Goal: Transaction & Acquisition: Purchase product/service

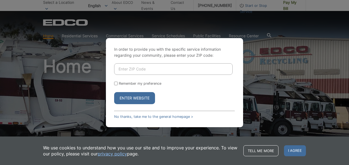
click at [163, 66] on input "Enter ZIP Code" at bounding box center [173, 69] width 119 height 12
type input "92064"
click at [116, 84] on input "Remember my preference" at bounding box center [116, 84] width 4 height 4
checkbox input "true"
click at [132, 98] on button "Enter Website" at bounding box center [134, 98] width 41 height 12
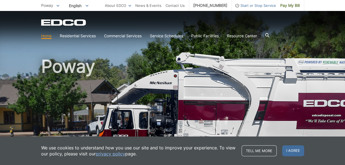
click at [290, 150] on span "I agree" at bounding box center [293, 150] width 22 height 11
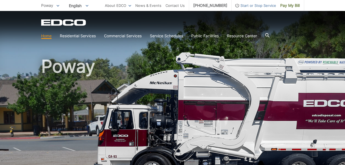
click at [134, 24] on div "EDCO Logo" at bounding box center [172, 22] width 263 height 7
click at [141, 22] on div "EDCO Logo" at bounding box center [172, 22] width 263 height 7
click at [143, 88] on h1 "Poway" at bounding box center [172, 118] width 263 height 121
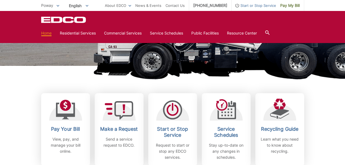
scroll to position [137, 0]
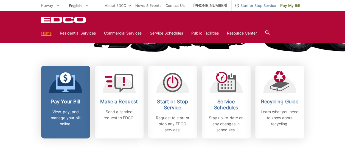
click at [67, 100] on h2 "Pay Your Bill" at bounding box center [65, 102] width 41 height 6
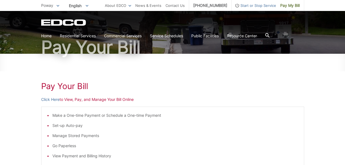
scroll to position [15, 0]
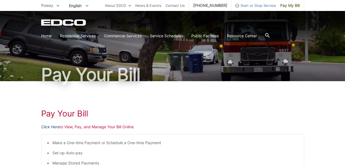
click at [53, 125] on link "Click Here" at bounding box center [50, 127] width 18 height 6
